Goal: Transaction & Acquisition: Purchase product/service

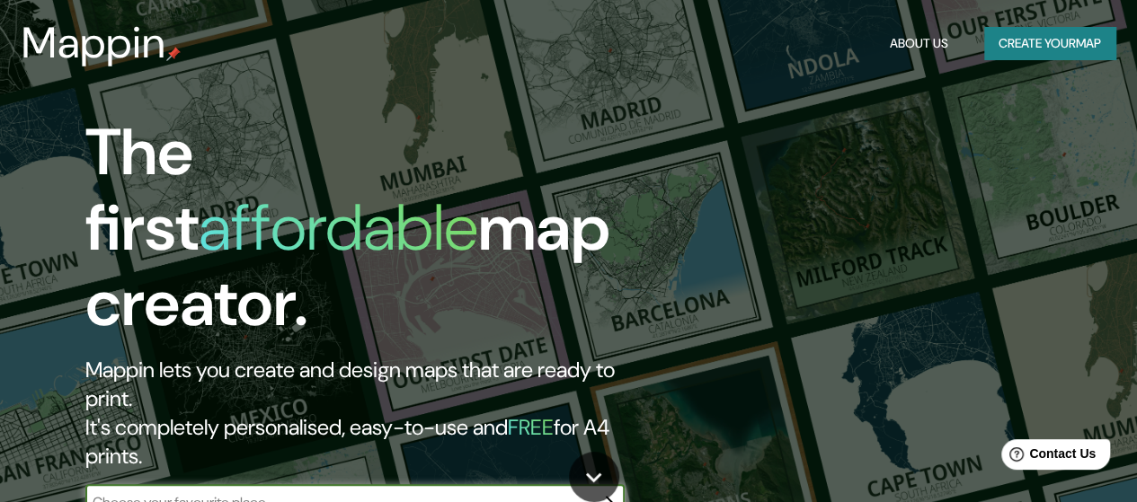
click at [389, 492] on input "text" at bounding box center [336, 502] width 503 height 21
click at [607, 492] on icon "button" at bounding box center [607, 503] width 22 height 22
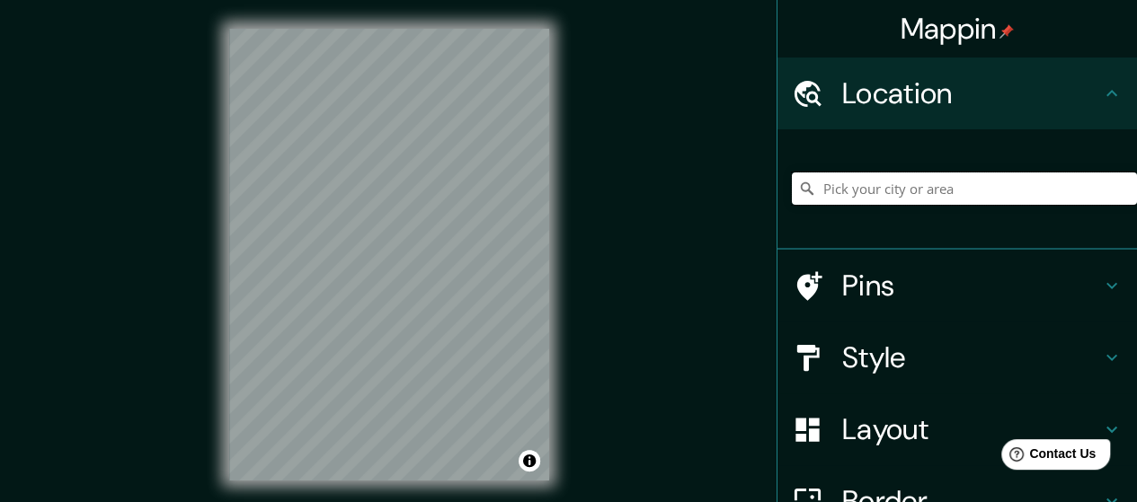
click at [831, 200] on input "Pick your city or area" at bounding box center [964, 189] width 345 height 32
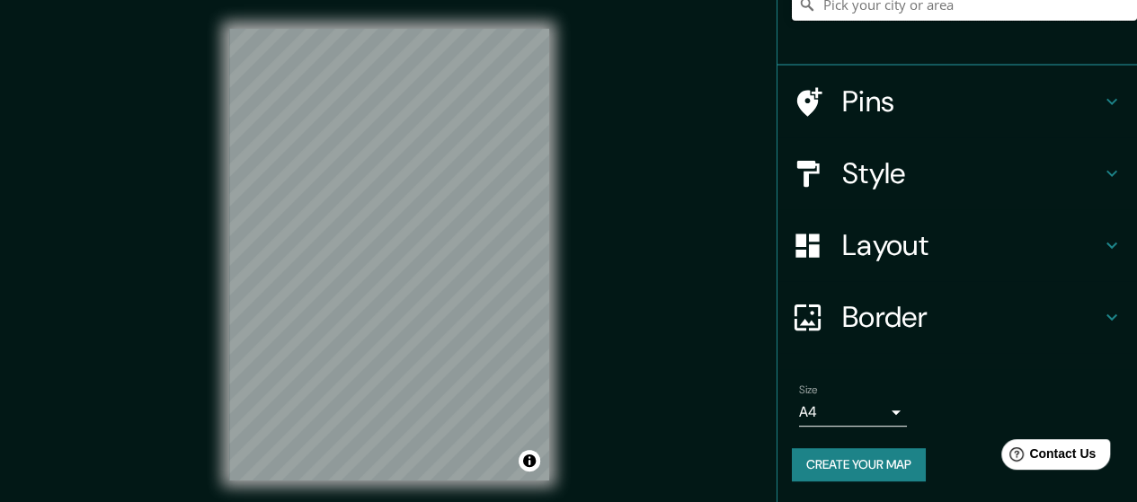
scroll to position [4, 0]
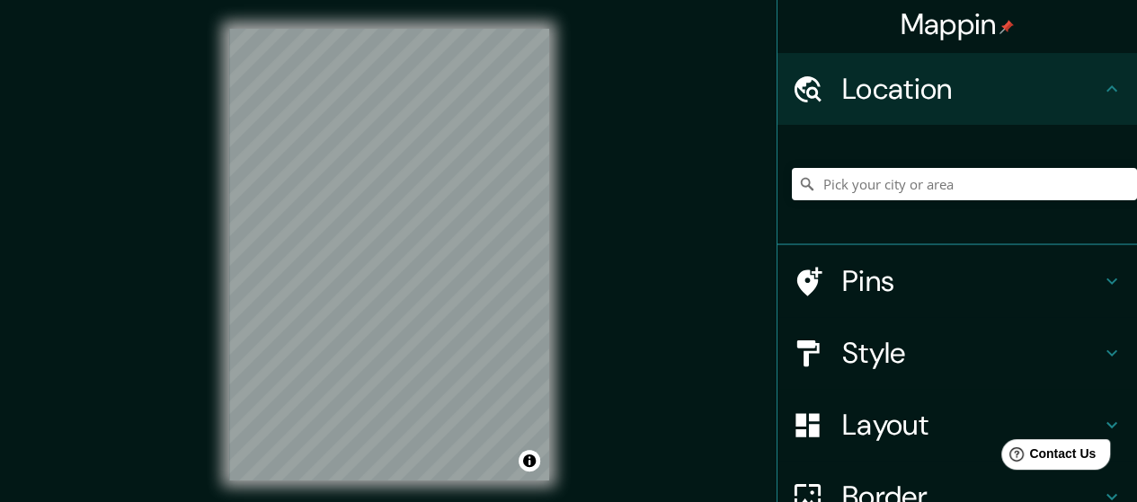
click at [578, 388] on div "Mappin Location Pins Style Layout Border Choose a border. Hint : you can make l…" at bounding box center [568, 269] width 1137 height 538
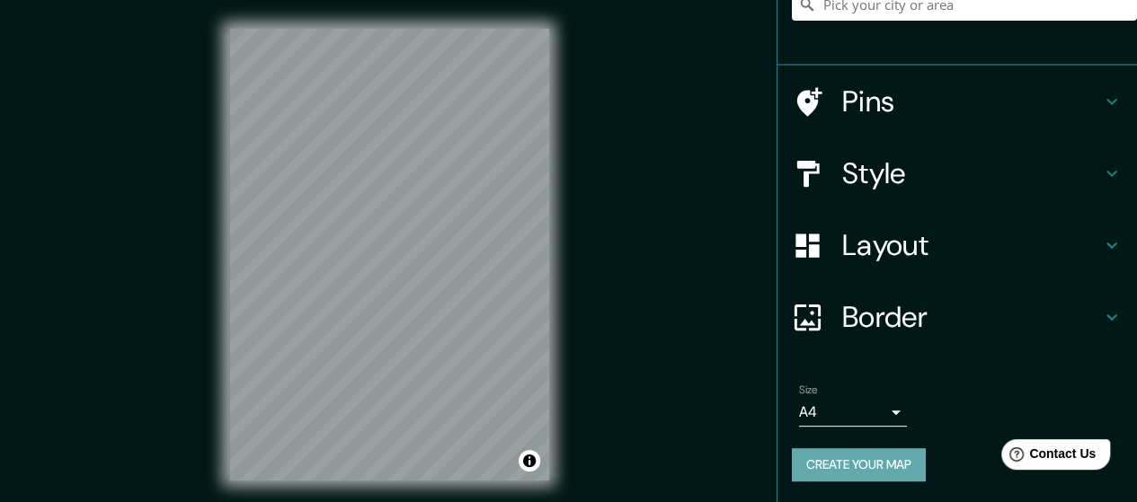
click at [849, 449] on button "Create your map" at bounding box center [859, 464] width 134 height 33
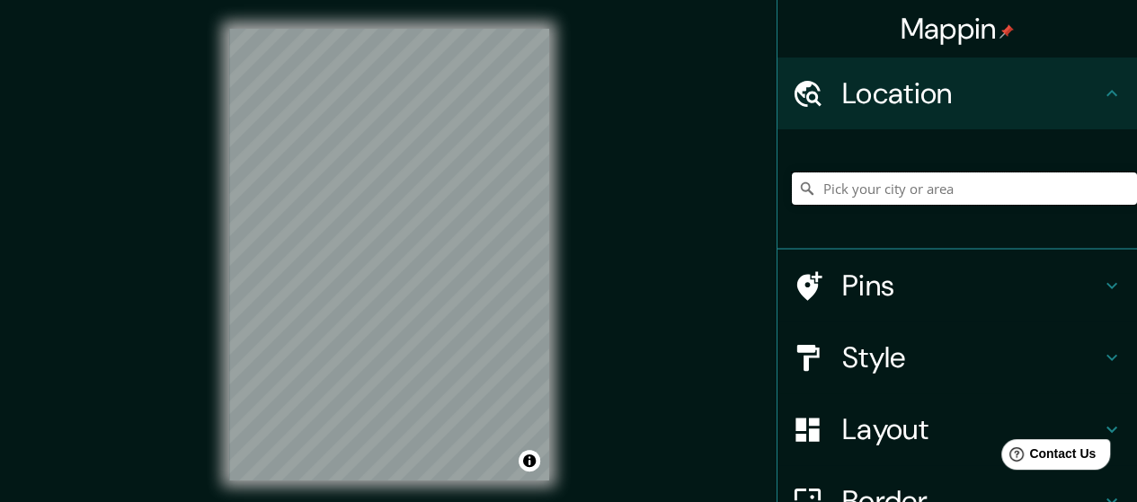
click at [843, 183] on input "Pick your city or area" at bounding box center [964, 189] width 345 height 32
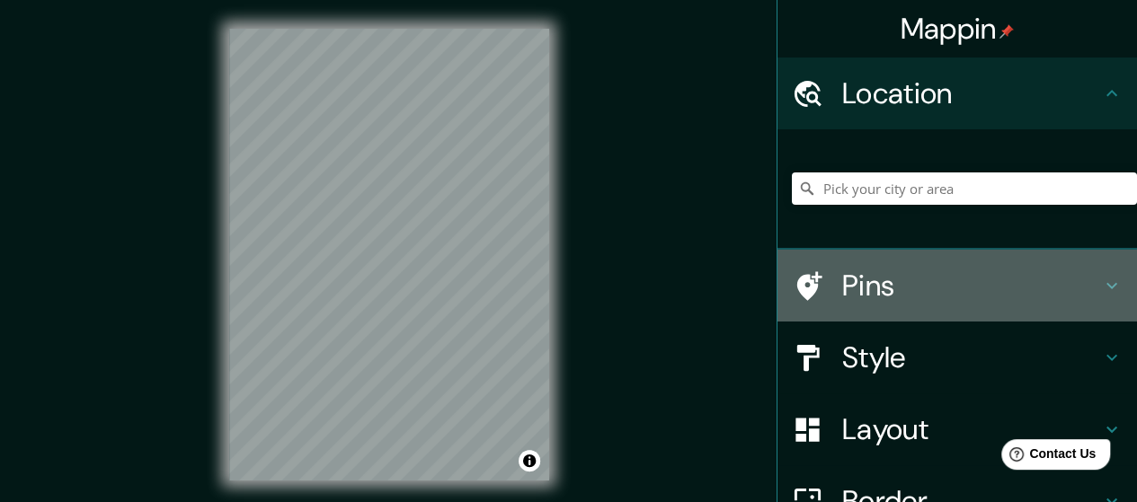
click at [860, 272] on h4 "Pins" at bounding box center [971, 286] width 259 height 36
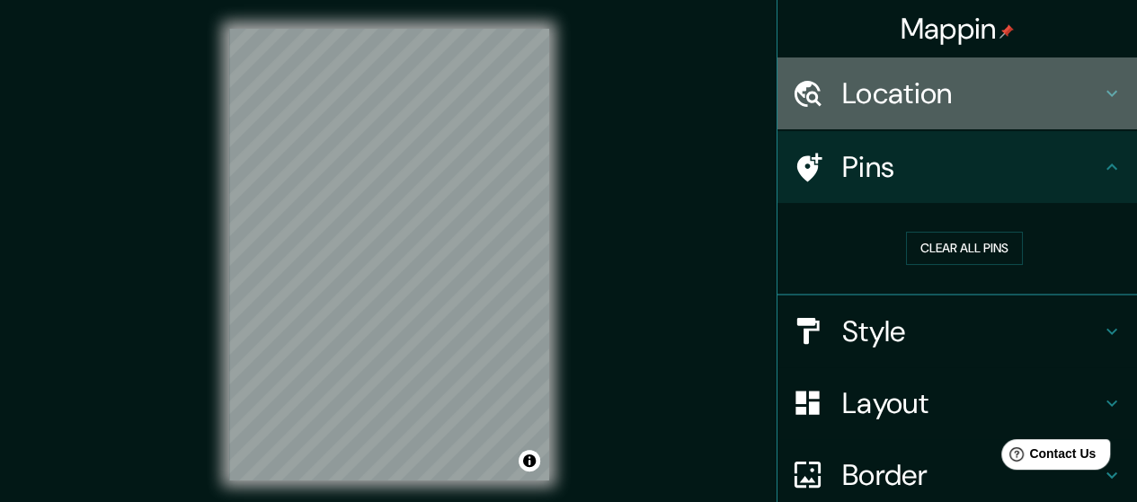
click at [877, 114] on div "Location" at bounding box center [956, 94] width 359 height 72
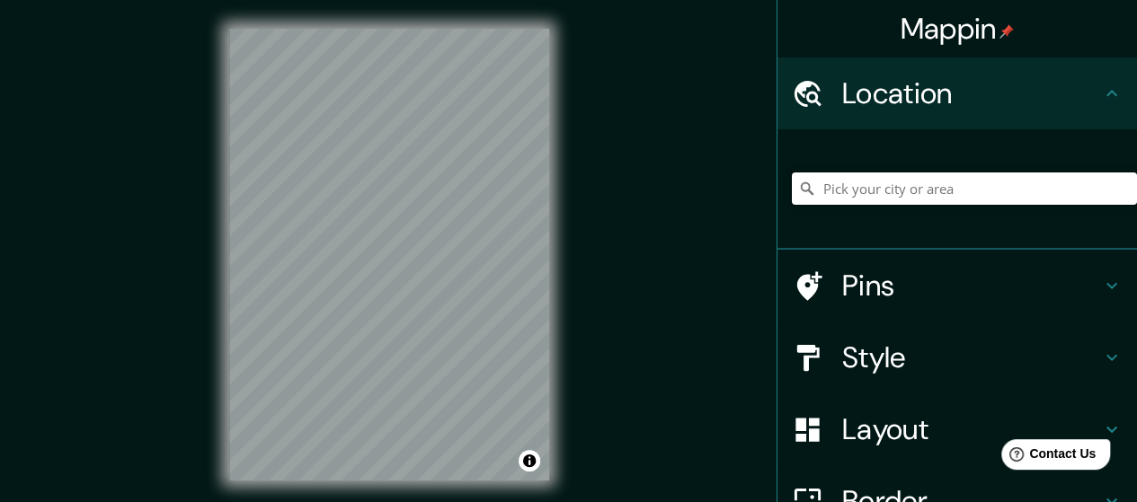
click at [864, 179] on input "Pick your city or area" at bounding box center [964, 189] width 345 height 32
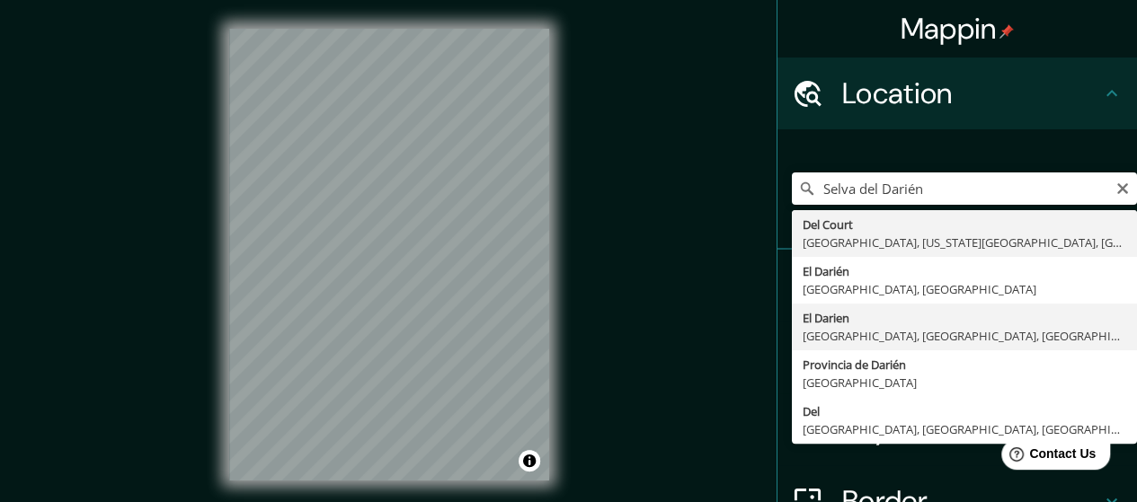
type input "El Darien, San Vicente del Caguán, Caquetá, Colombia"
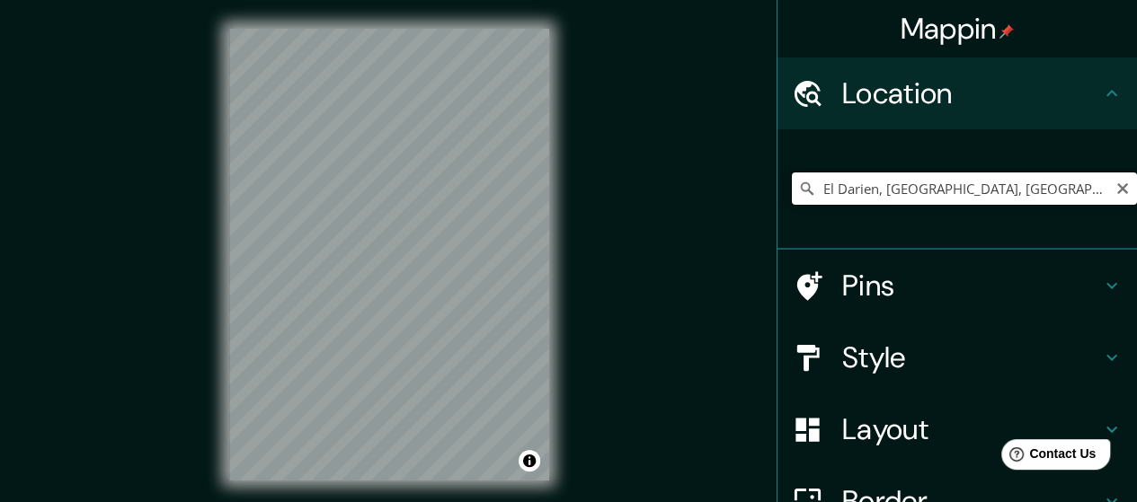
click at [1034, 190] on input "El Darien, San Vicente del Caguán, Caquetá, Colombia" at bounding box center [964, 189] width 345 height 32
click at [1115, 193] on icon "Clear" at bounding box center [1122, 189] width 14 height 14
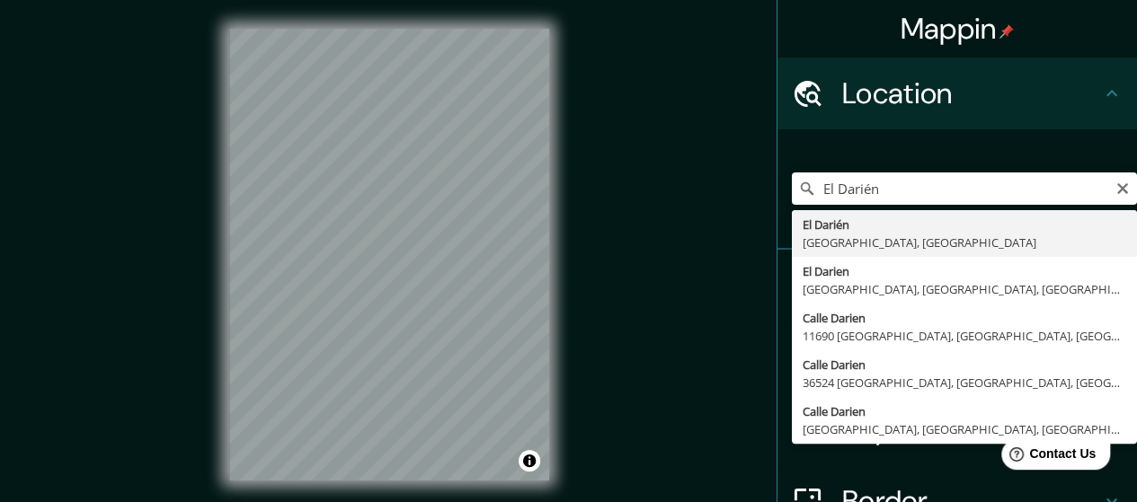
type input "El Darién, 64170 Monterrey, Nuevo León, México"
